Goal: Ask a question

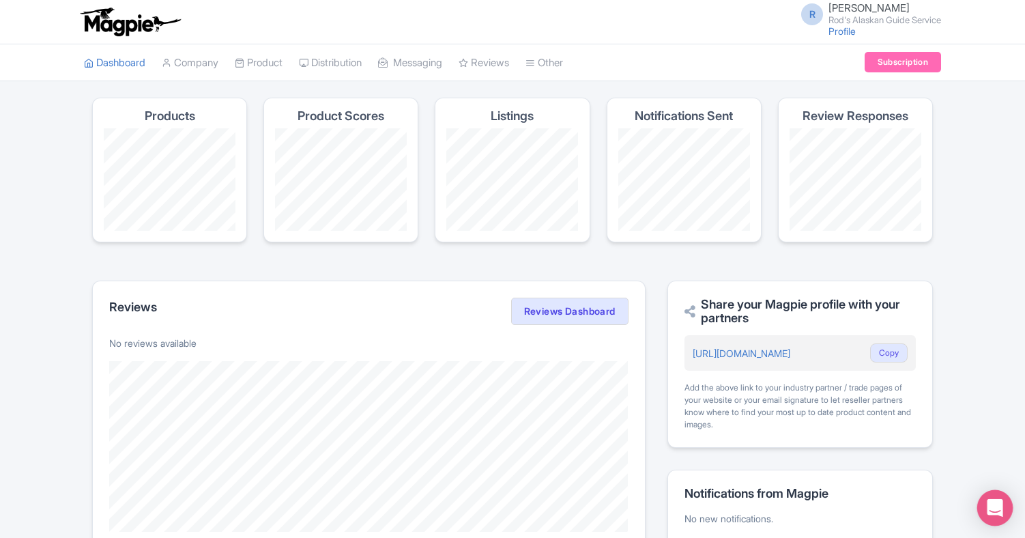
click at [997, 509] on icon "Open Intercom Messenger" at bounding box center [995, 508] width 16 height 18
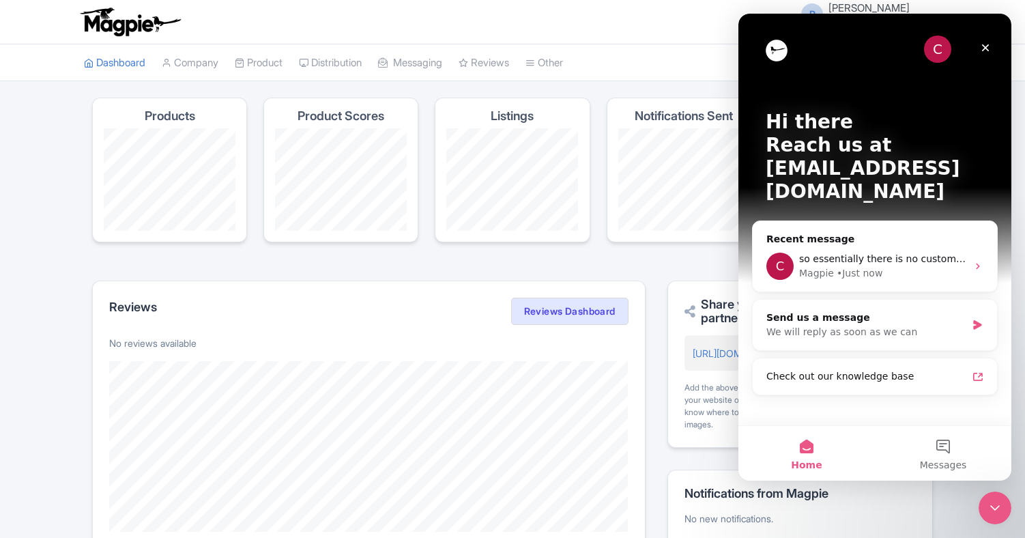
click at [805, 444] on button "Home" at bounding box center [807, 453] width 137 height 55
click at [939, 48] on div "C" at bounding box center [937, 49] width 27 height 27
click at [965, 311] on div "Send us a message" at bounding box center [867, 318] width 200 height 14
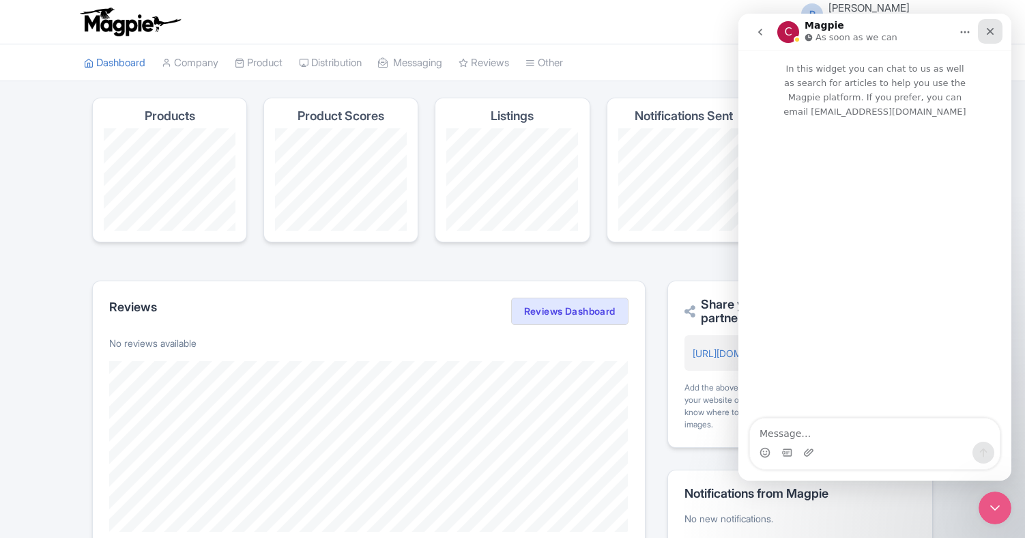
click at [992, 28] on icon "Close" at bounding box center [990, 31] width 11 height 11
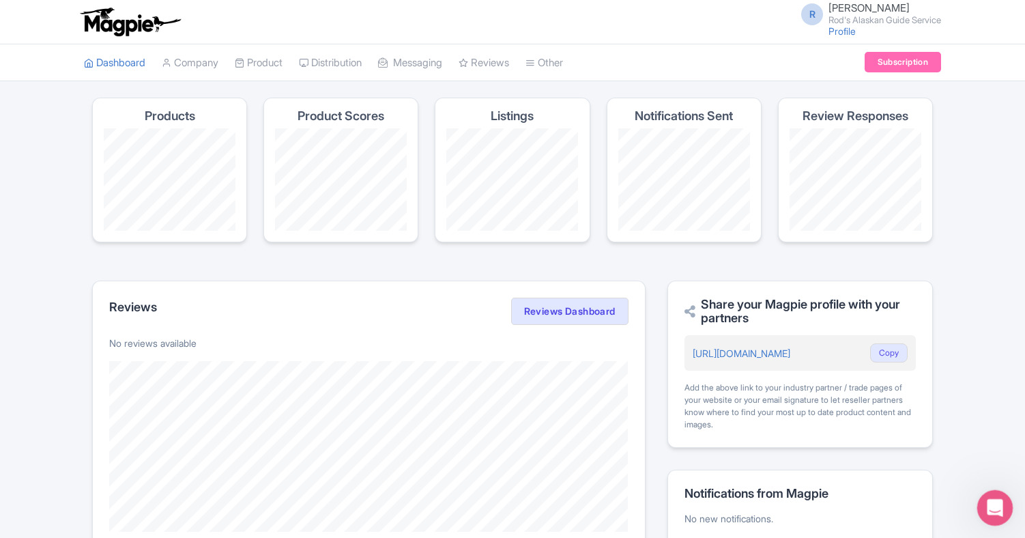
click at [989, 498] on icon "Open Intercom Messenger" at bounding box center [993, 506] width 23 height 23
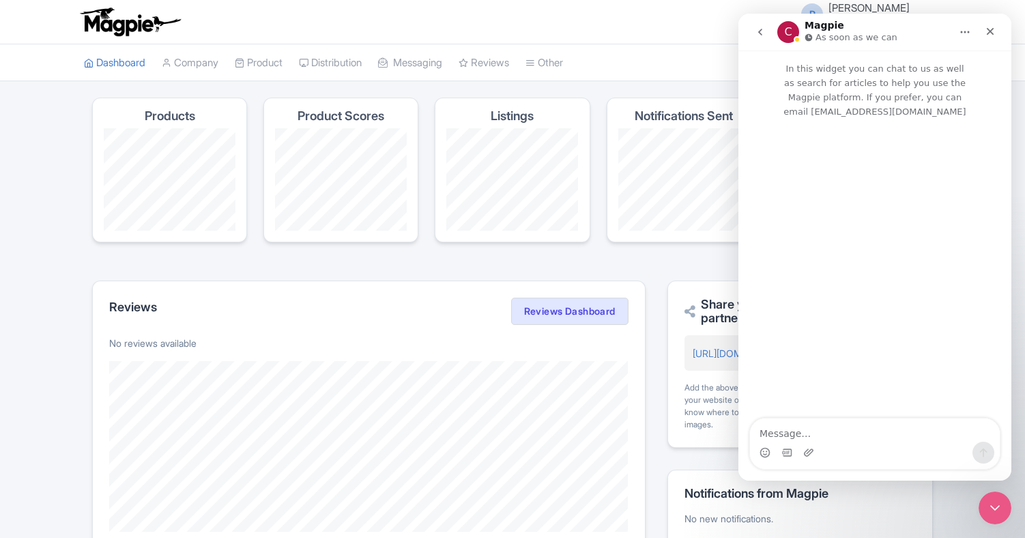
click at [760, 29] on icon "go back" at bounding box center [760, 32] width 11 height 11
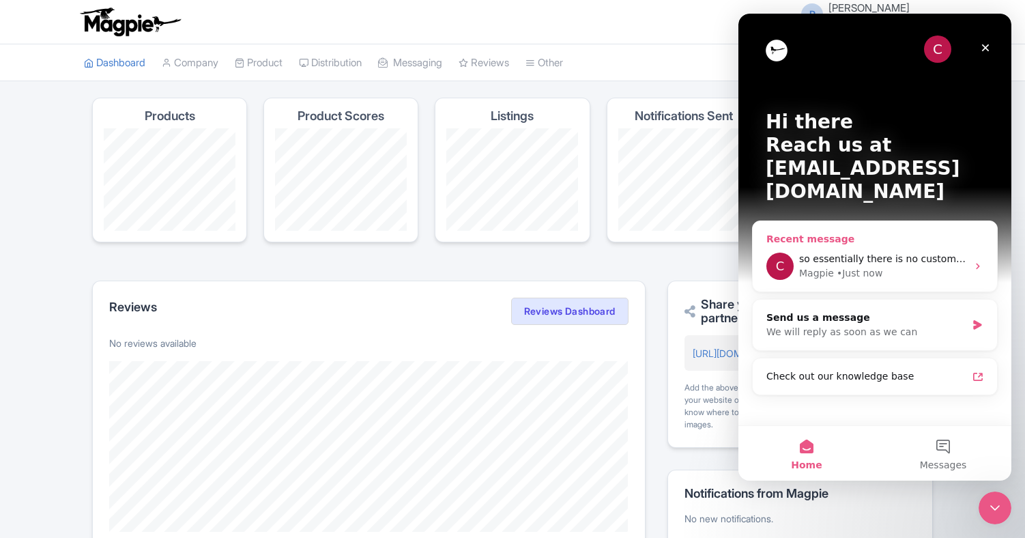
click at [896, 241] on div "C so essentially there is no customer support Magpie • Just now" at bounding box center [875, 266] width 244 height 51
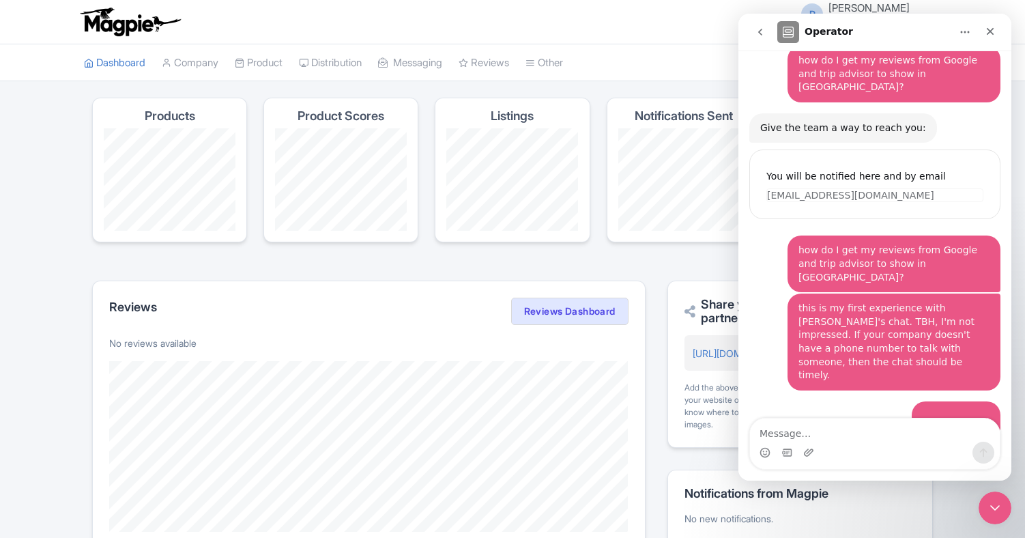
scroll to position [89, 0]
click at [990, 30] on icon "Close" at bounding box center [991, 32] width 8 height 8
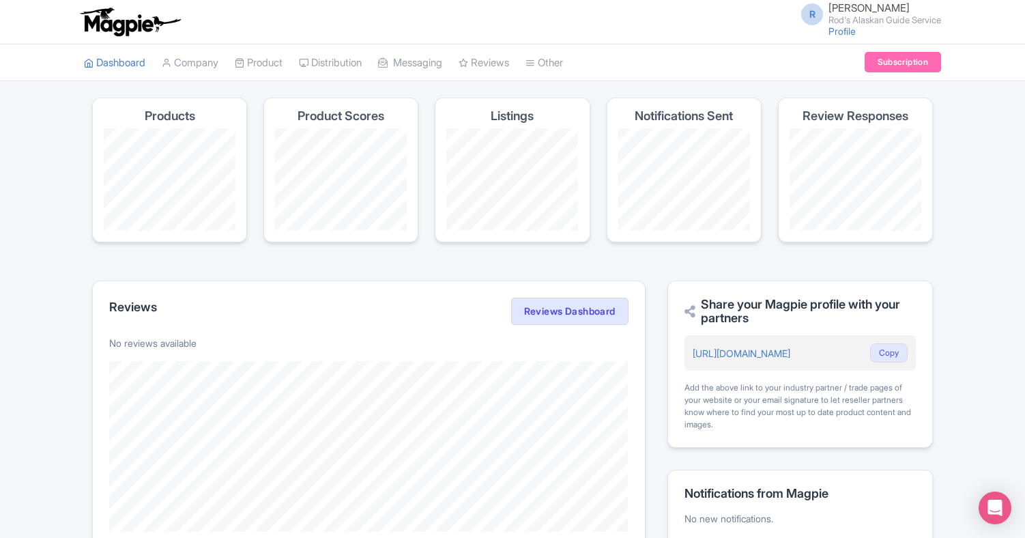
scroll to position [223, 0]
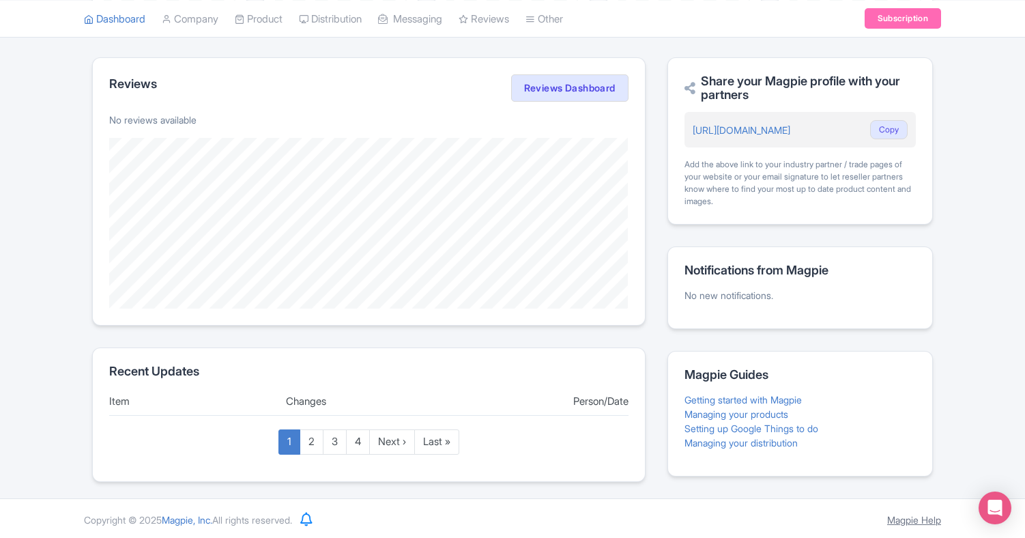
click at [919, 515] on link "Magpie Help" at bounding box center [915, 520] width 54 height 12
